Goal: Task Accomplishment & Management: Complete application form

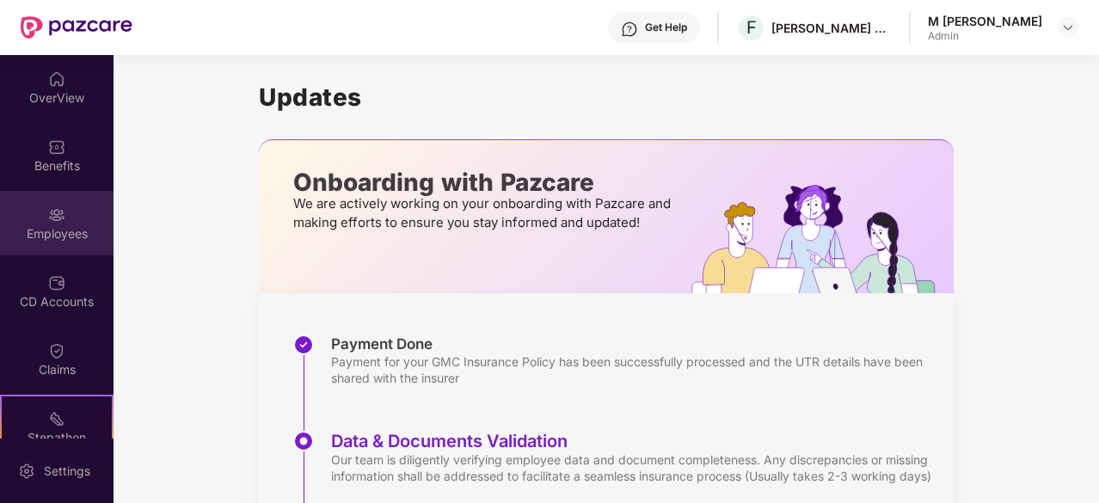
click at [53, 219] on img at bounding box center [56, 214] width 17 height 17
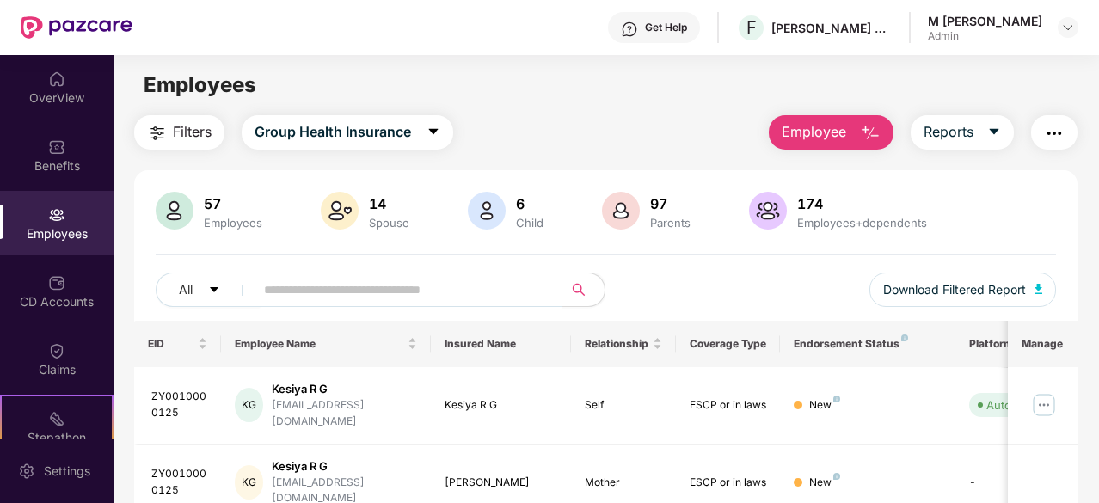
click at [848, 138] on button "Employee" at bounding box center [831, 132] width 125 height 34
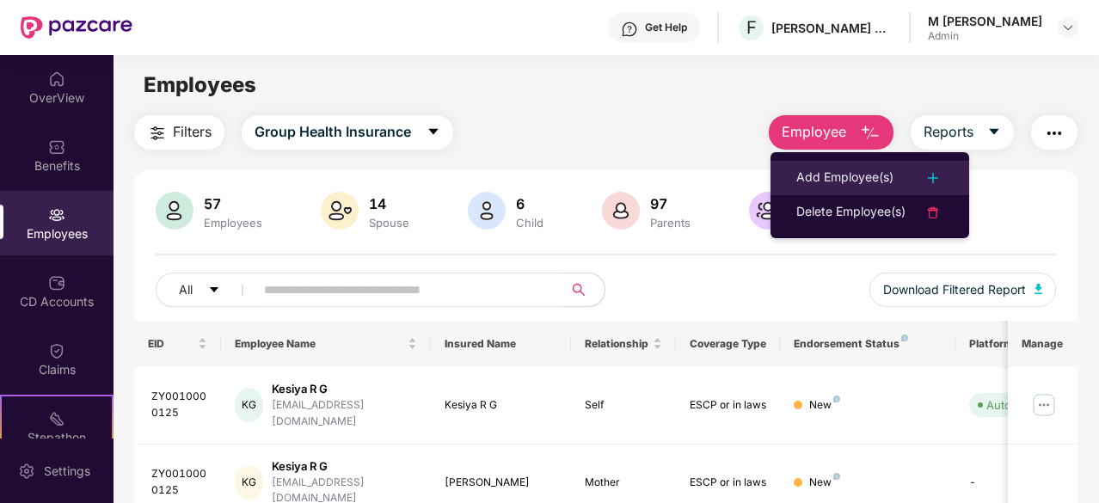
click at [852, 172] on div "Add Employee(s)" at bounding box center [844, 178] width 97 height 21
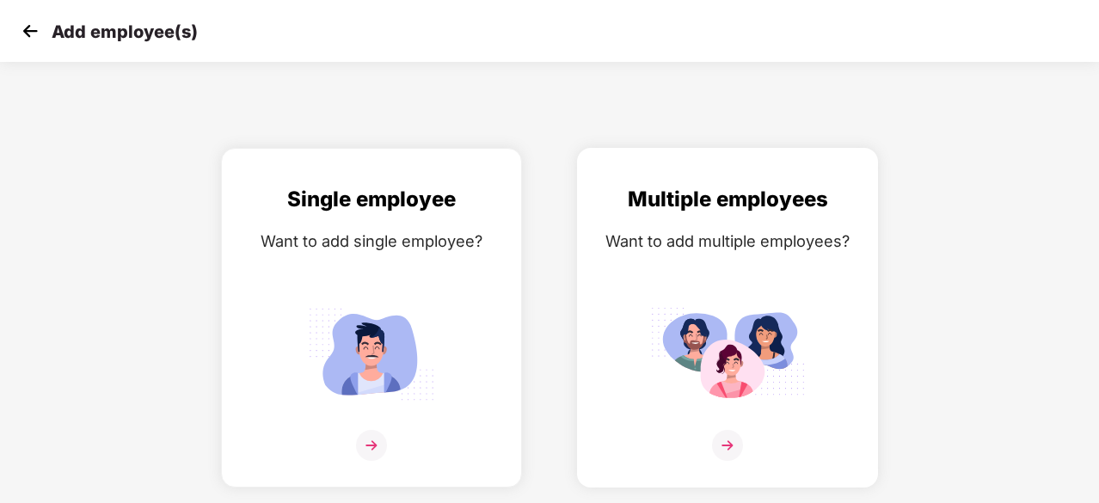
click at [771, 364] on img at bounding box center [727, 353] width 155 height 107
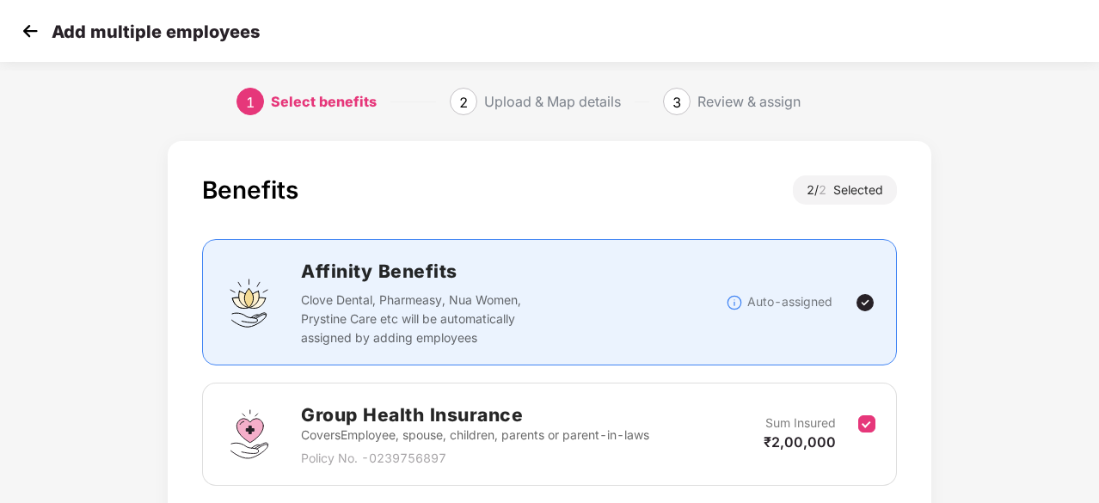
scroll to position [251, 0]
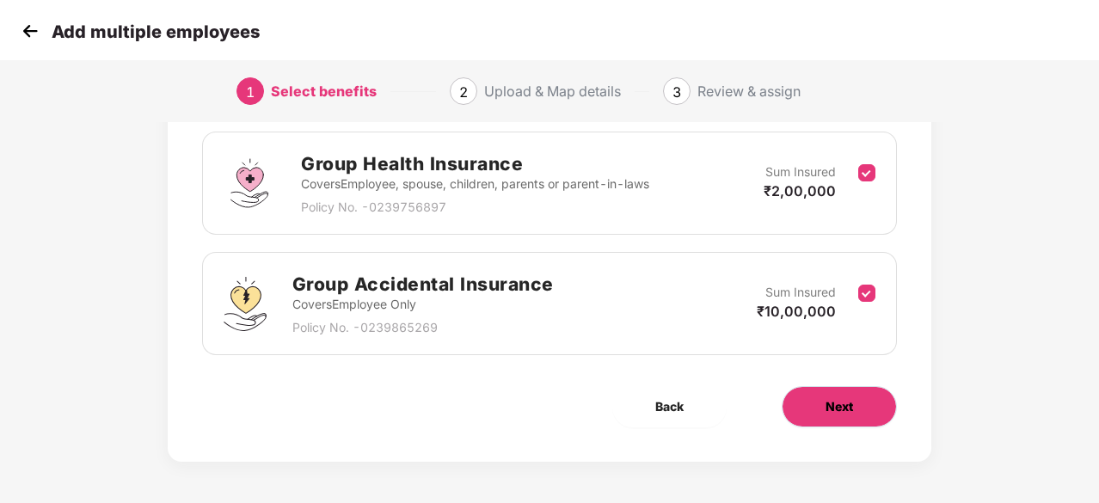
click at [820, 399] on button "Next" at bounding box center [839, 406] width 115 height 41
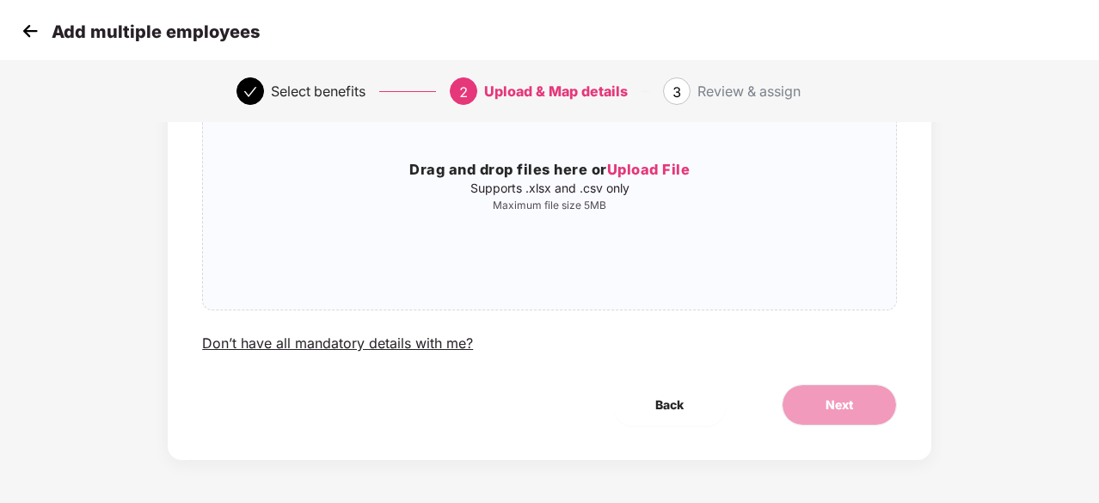
scroll to position [0, 0]
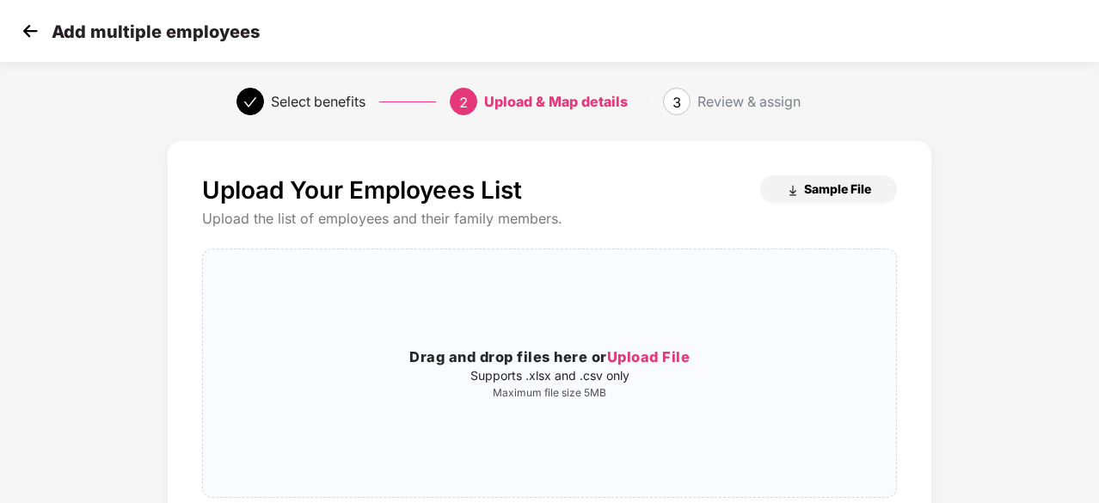
click at [830, 191] on span "Sample File" at bounding box center [837, 189] width 67 height 16
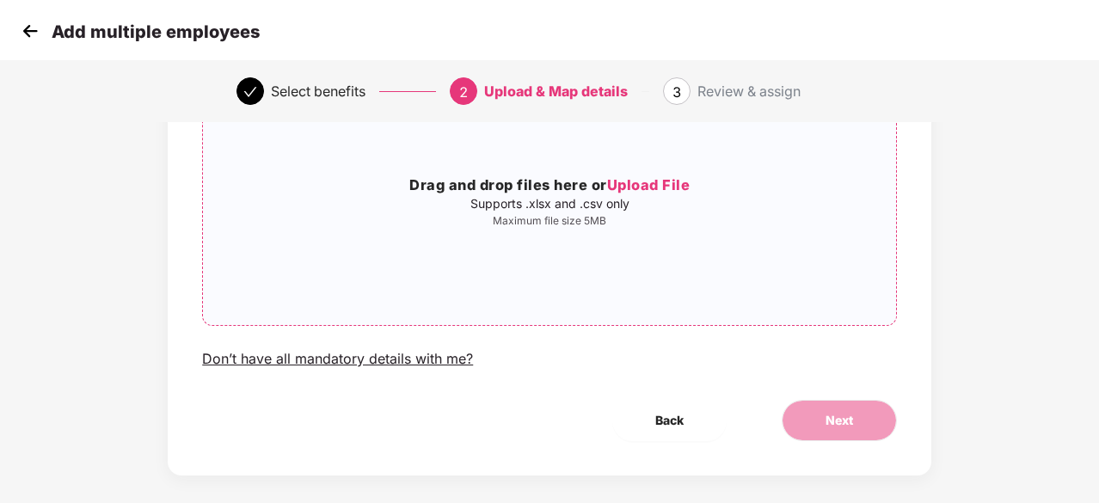
scroll to position [187, 0]
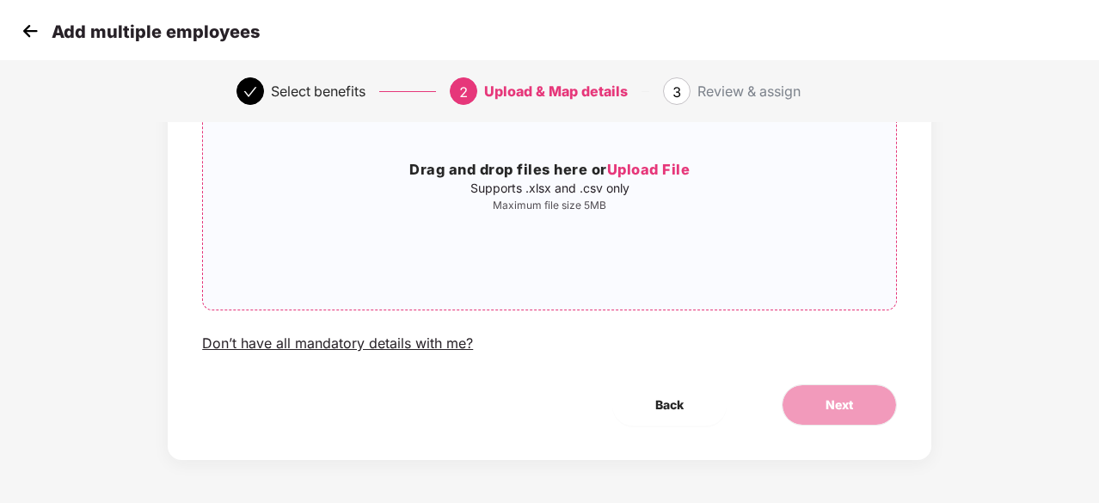
click at [667, 169] on span "Upload File" at bounding box center [648, 169] width 83 height 17
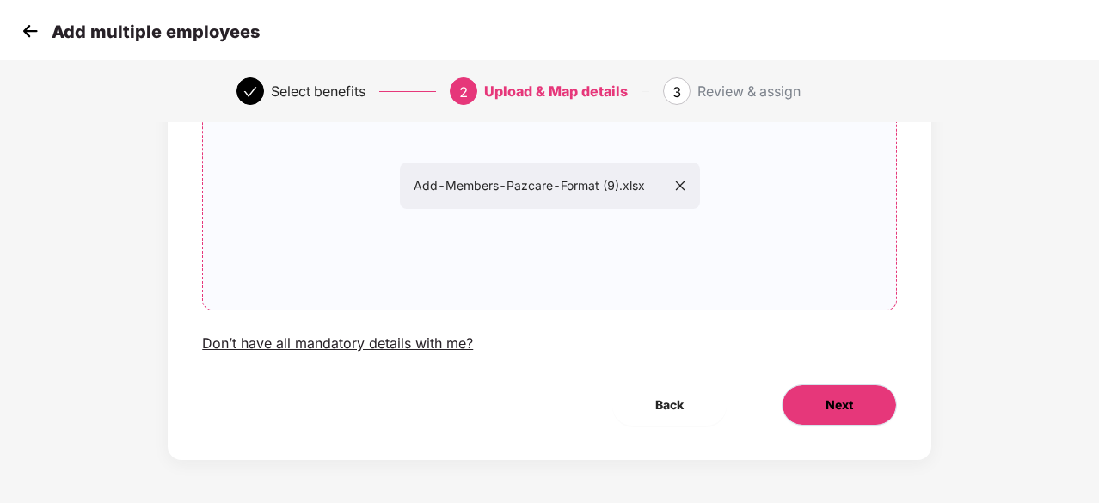
click at [836, 420] on button "Next" at bounding box center [839, 404] width 115 height 41
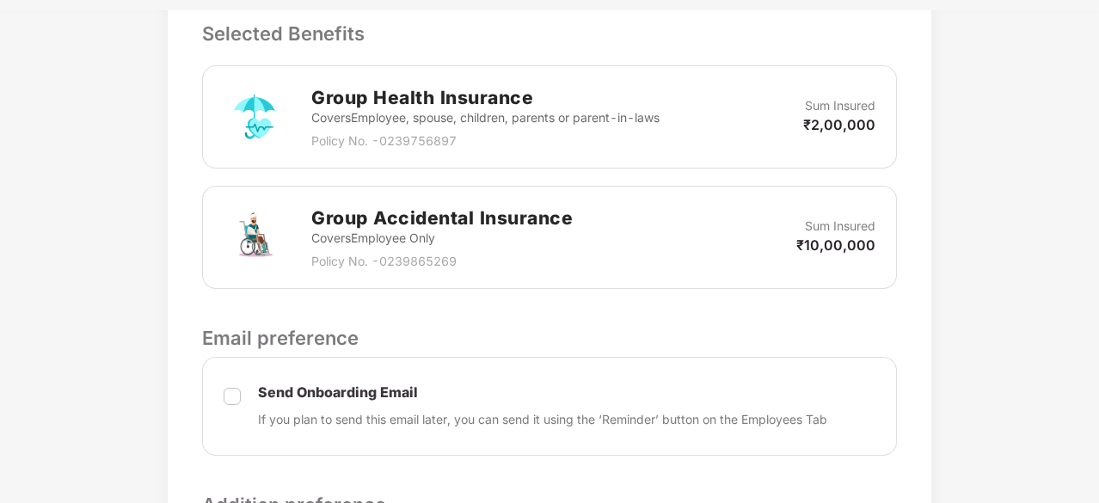
scroll to position [758, 0]
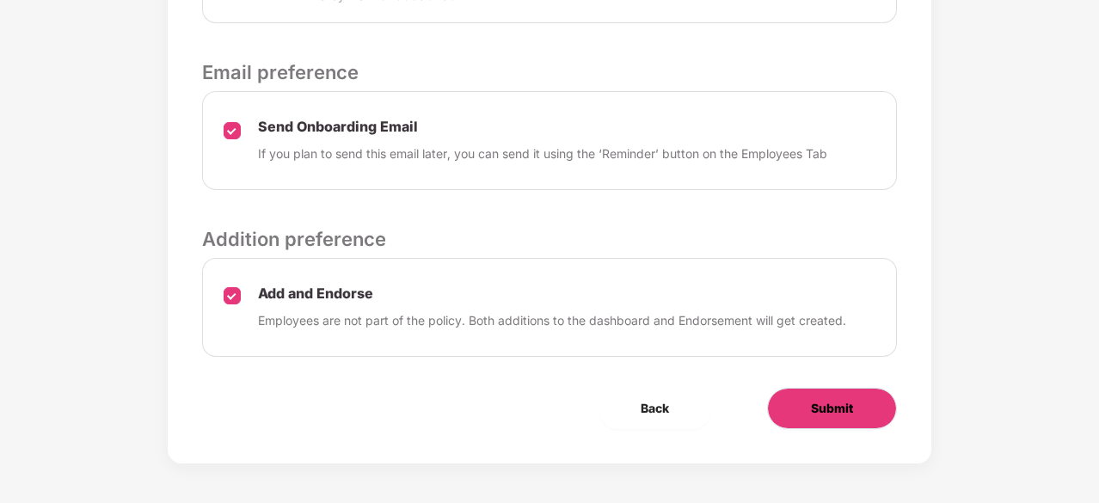
click at [823, 419] on button "Submit" at bounding box center [832, 408] width 130 height 41
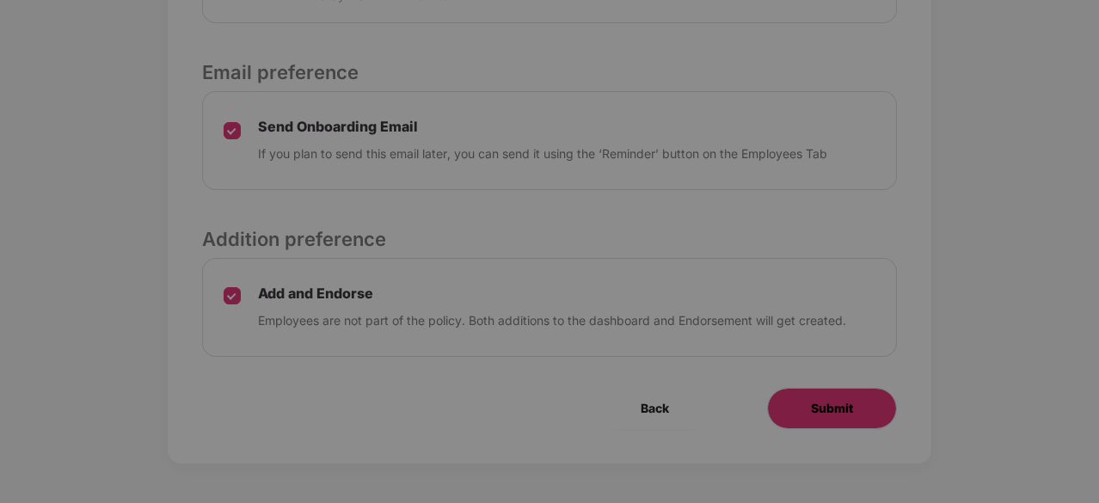
scroll to position [0, 0]
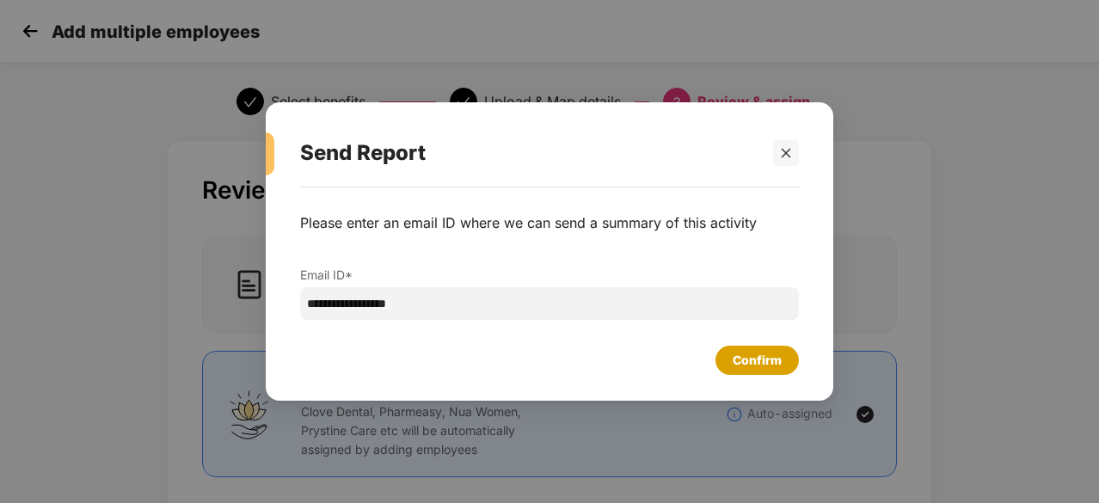
click at [755, 346] on div "Confirm" at bounding box center [756, 360] width 83 height 29
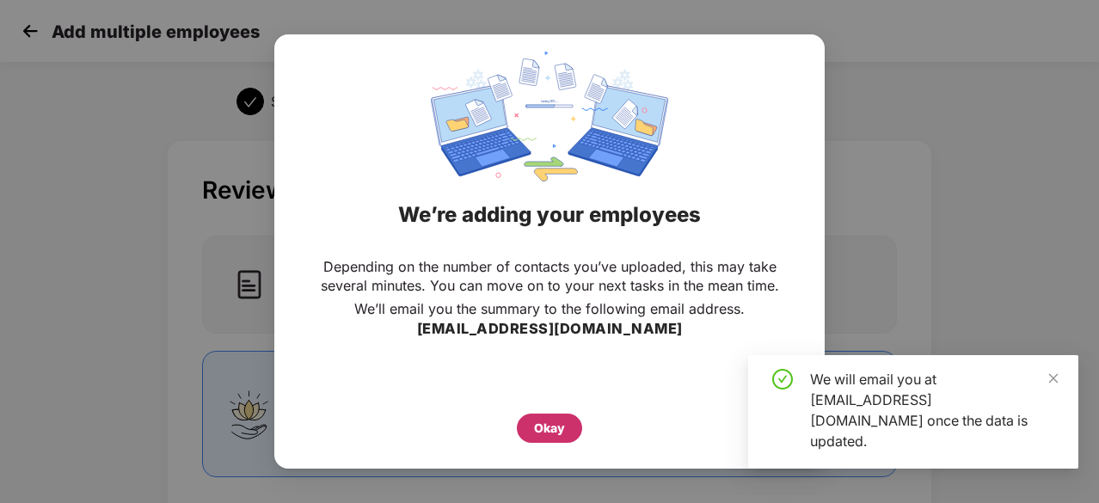
click at [562, 435] on div "Okay" at bounding box center [549, 428] width 31 height 19
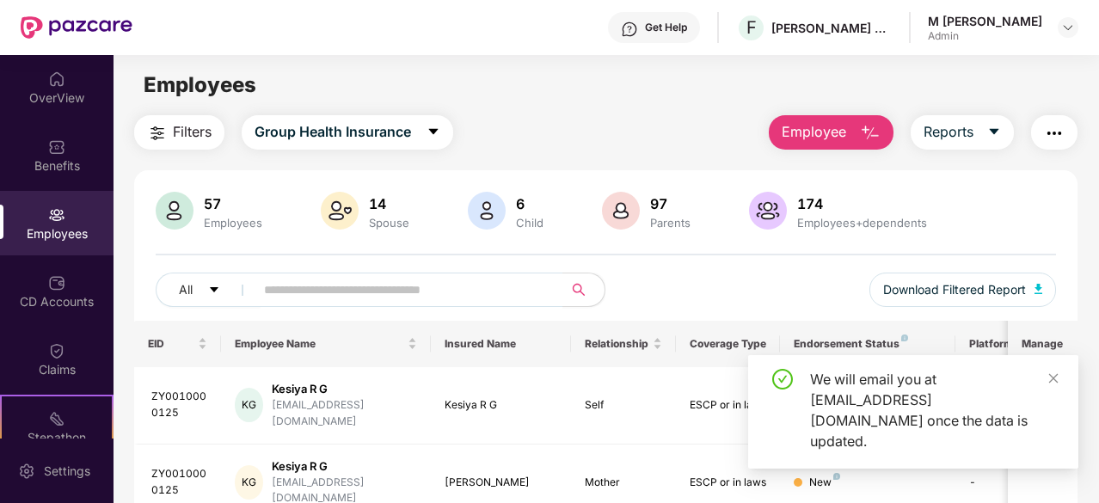
click at [1046, 390] on div "We will email you at angelin@zynerd.com once the data is updated." at bounding box center [934, 410] width 248 height 83
